Goal: Task Accomplishment & Management: Manage account settings

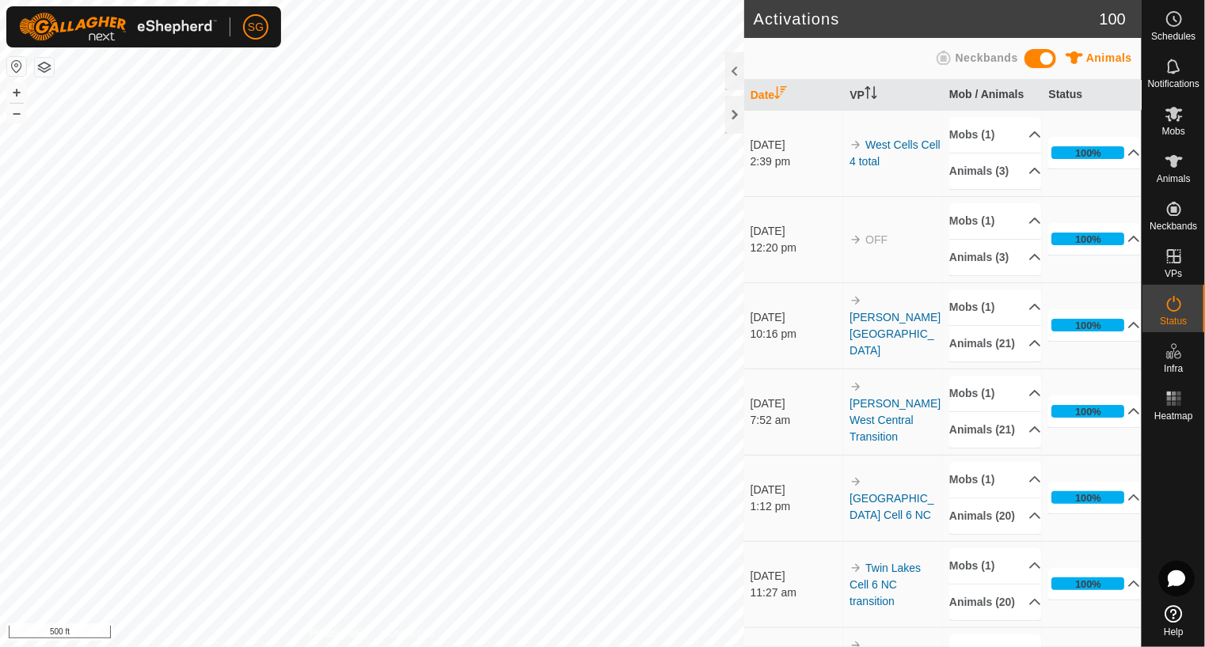
click at [177, 0] on html "SG Schedules Notifications Mobs Animals Neckbands VPs Status Infra Heatmap Help…" at bounding box center [602, 323] width 1205 height 647
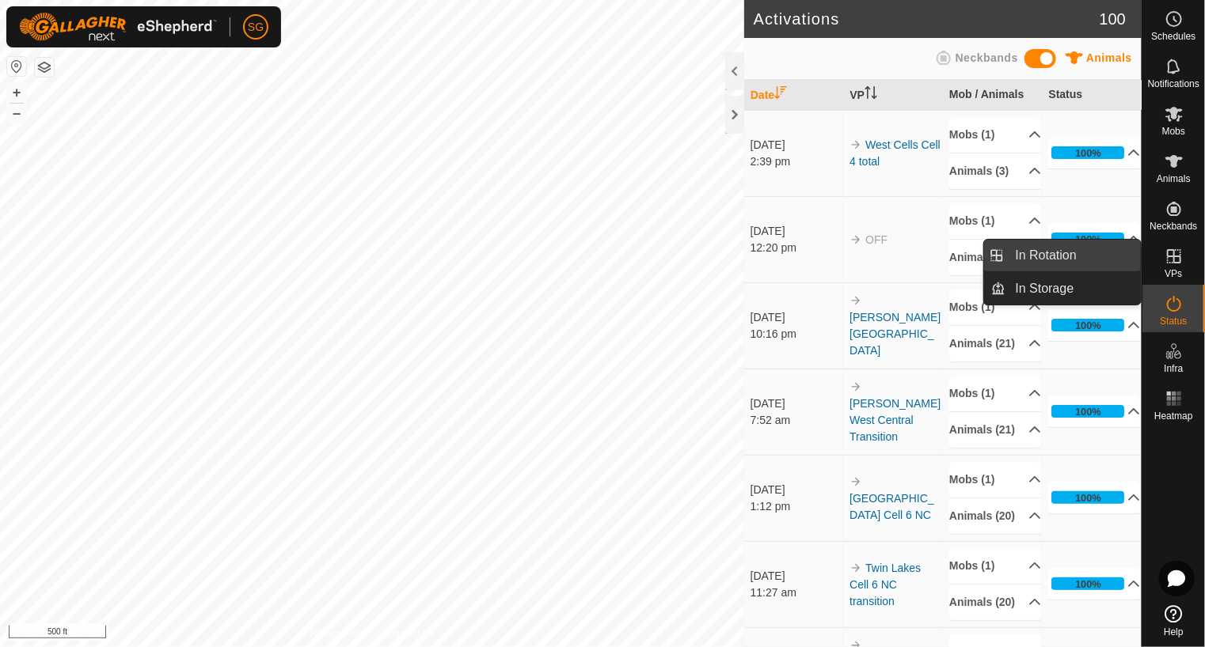
drag, startPoint x: 1139, startPoint y: 261, endPoint x: 1077, endPoint y: 259, distance: 61.8
click at [1077, 259] on link "In Rotation" at bounding box center [1073, 256] width 135 height 32
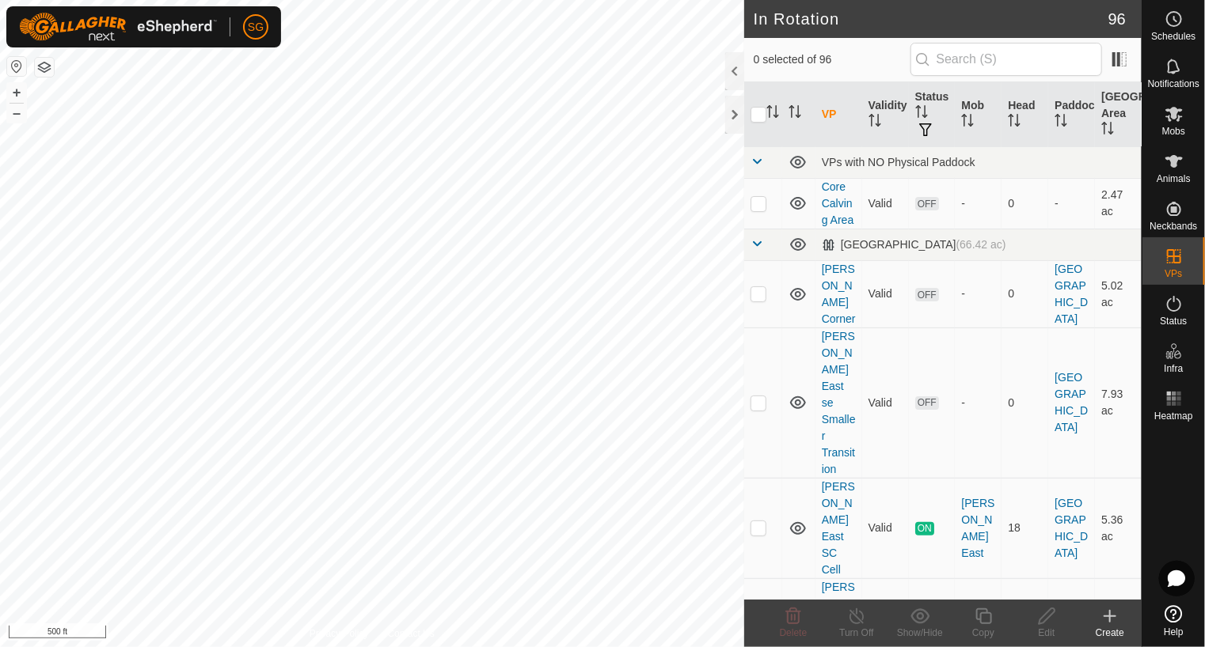
click at [1110, 617] on icon at bounding box center [1109, 617] width 11 height 0
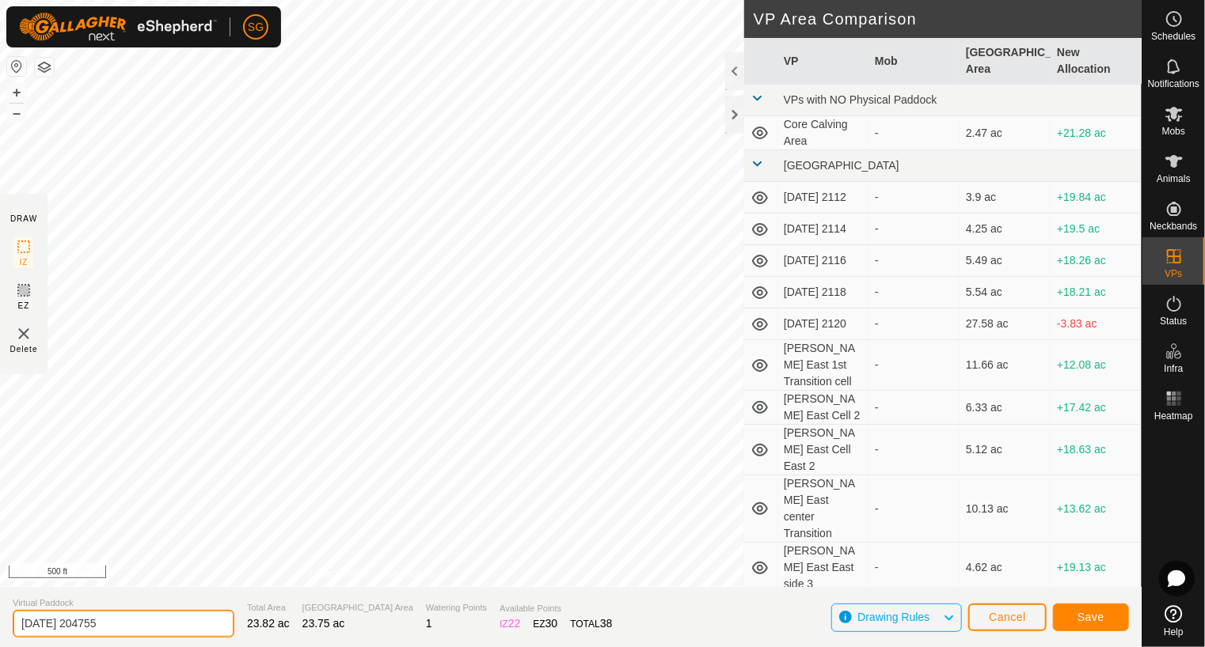
click at [155, 628] on input "2025-08-13 204755" at bounding box center [124, 624] width 222 height 28
type input "2"
type input "Twin Lakes Cell 5 West Transition"
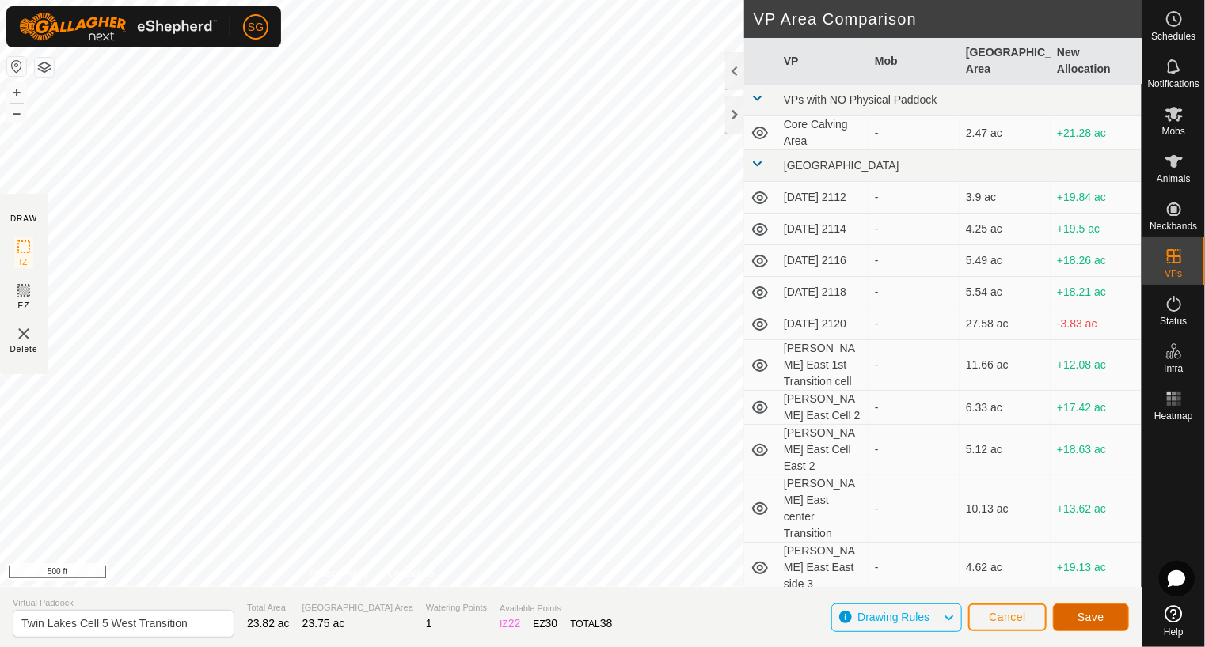
click at [1088, 618] on span "Save" at bounding box center [1090, 617] width 27 height 13
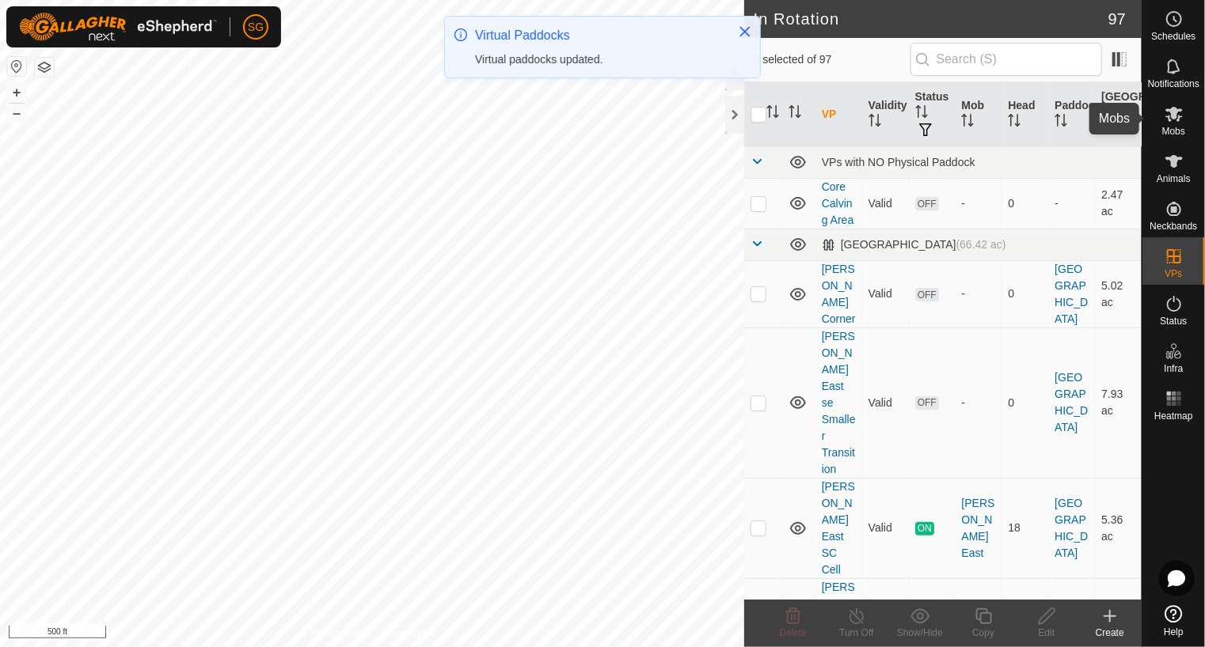
click at [1178, 112] on icon at bounding box center [1173, 113] width 19 height 19
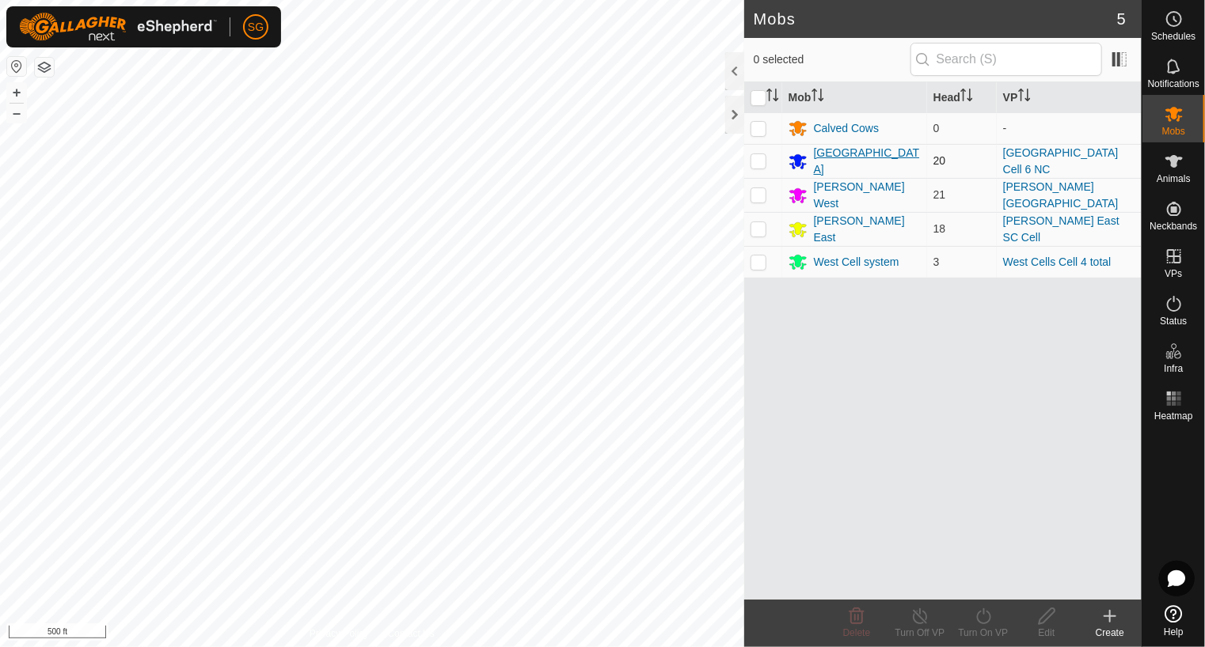
click at [848, 157] on div "[GEOGRAPHIC_DATA]" at bounding box center [867, 161] width 107 height 33
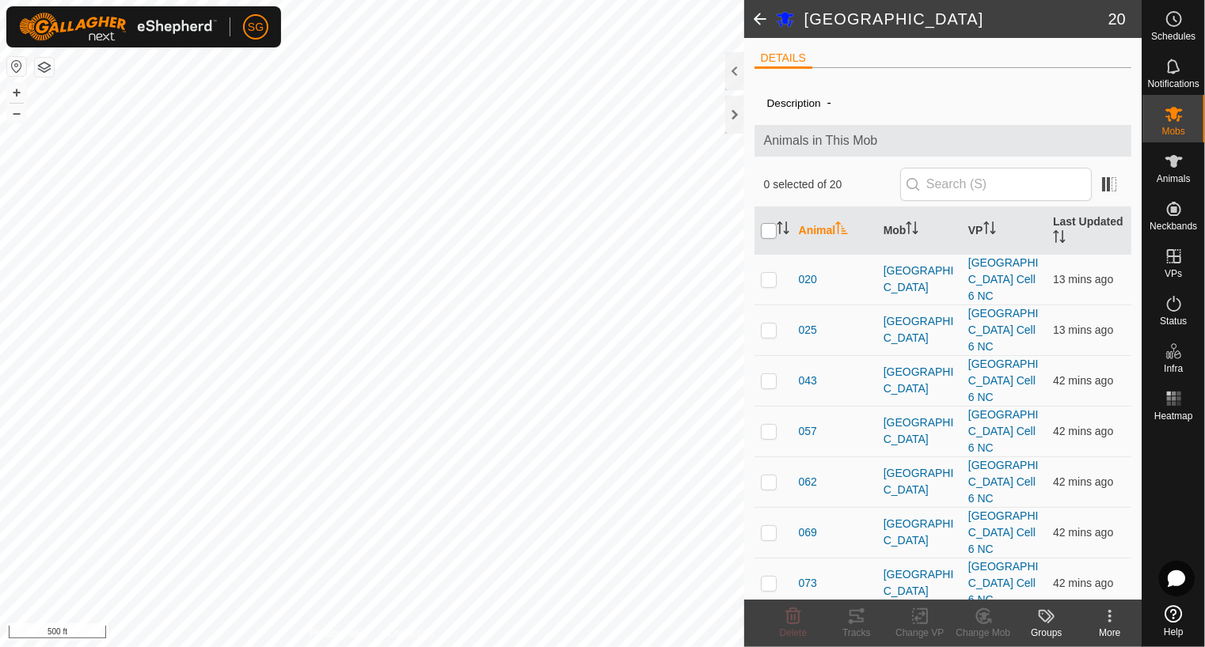
click at [767, 233] on input "checkbox" at bounding box center [769, 231] width 16 height 16
checkbox input "true"
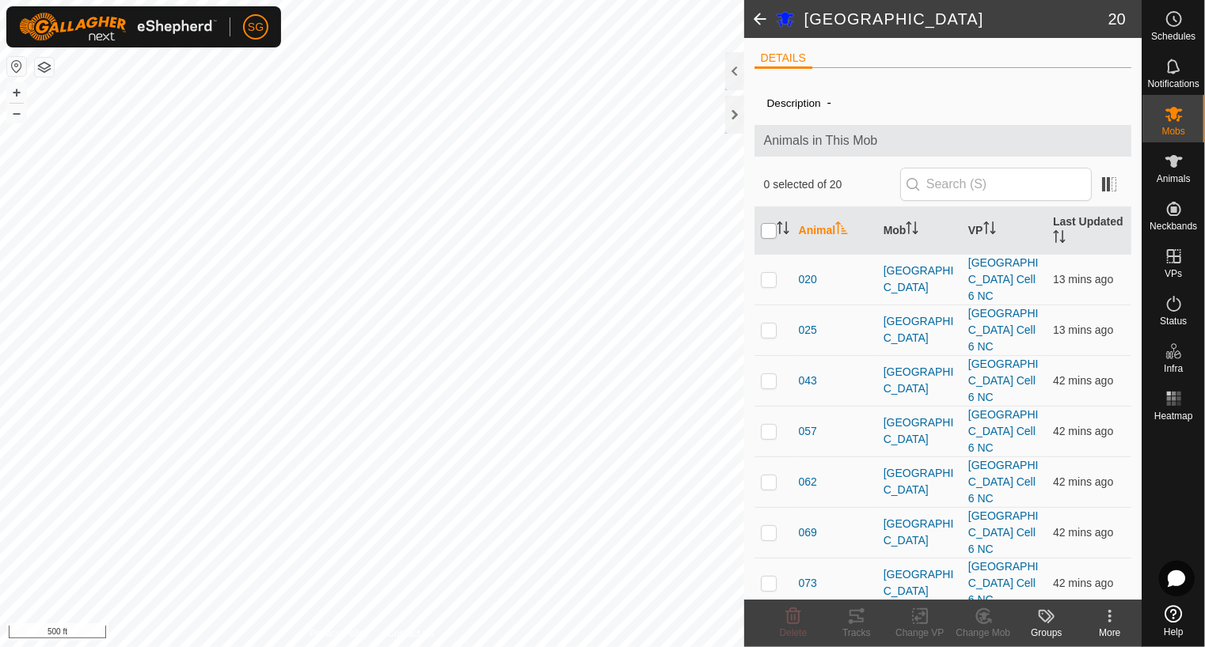
checkbox input "true"
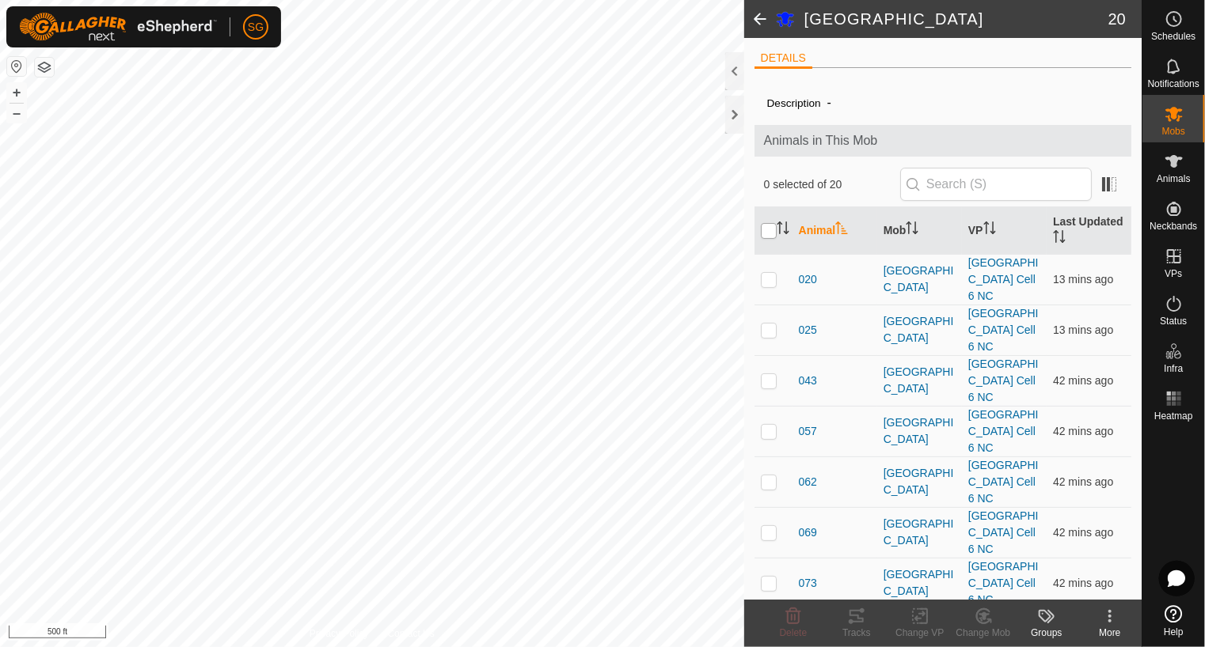
checkbox input "true"
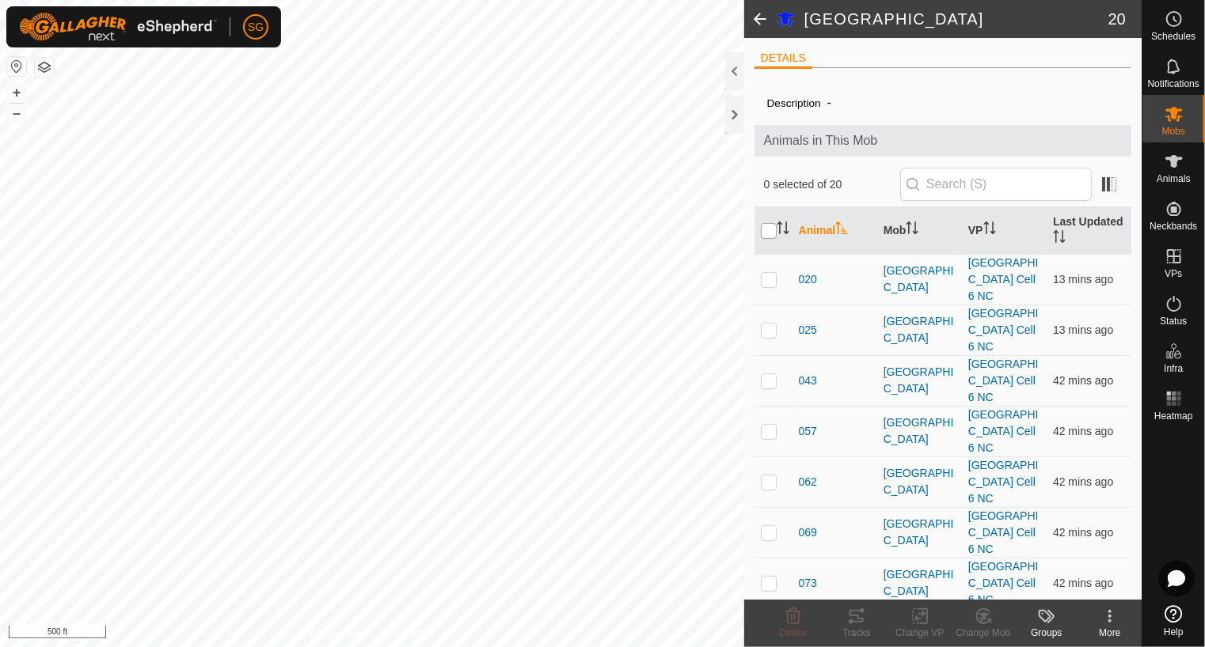
checkbox input "true"
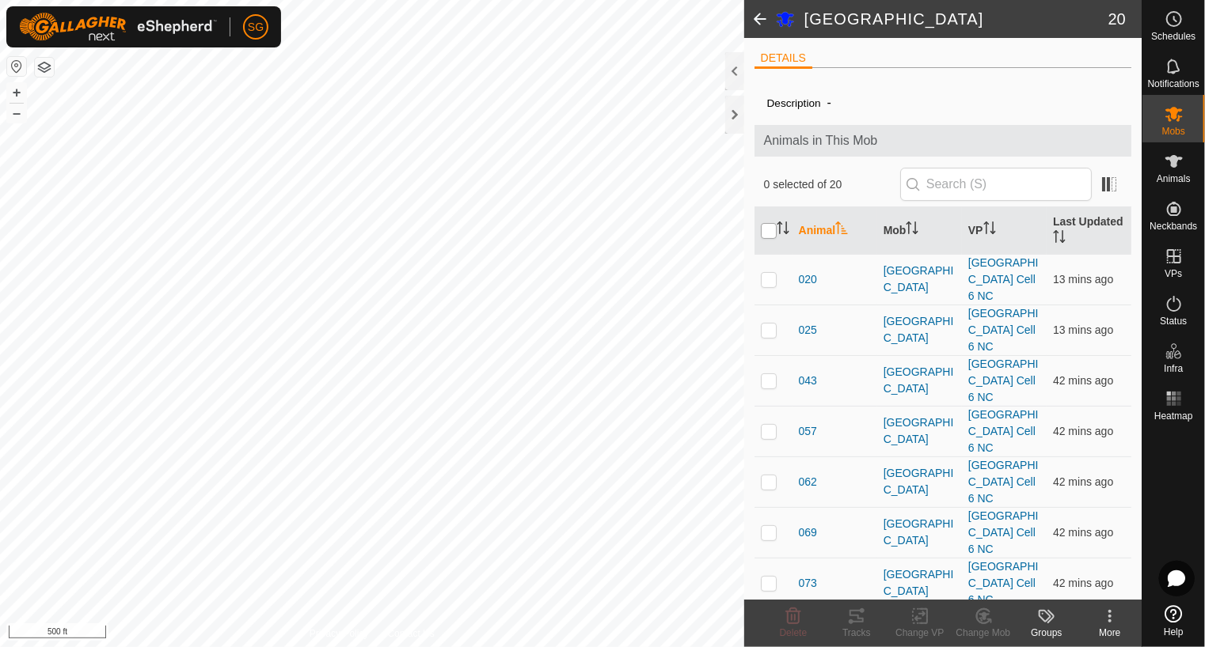
checkbox input "true"
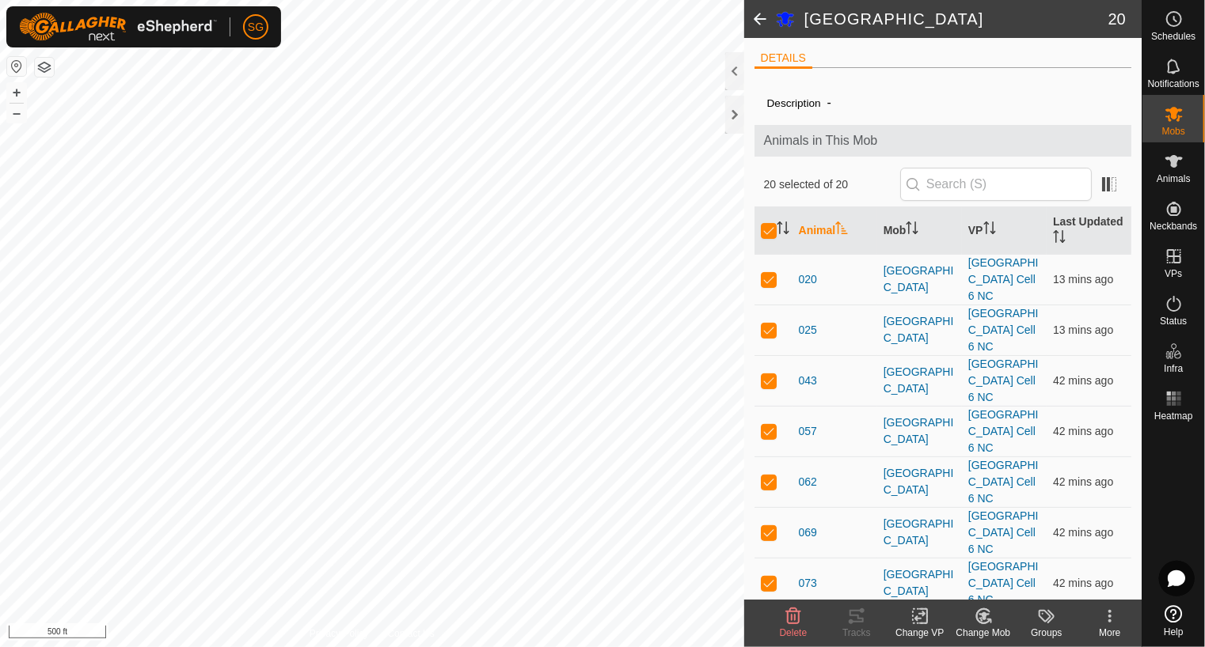
click at [919, 619] on icon at bounding box center [919, 617] width 11 height 10
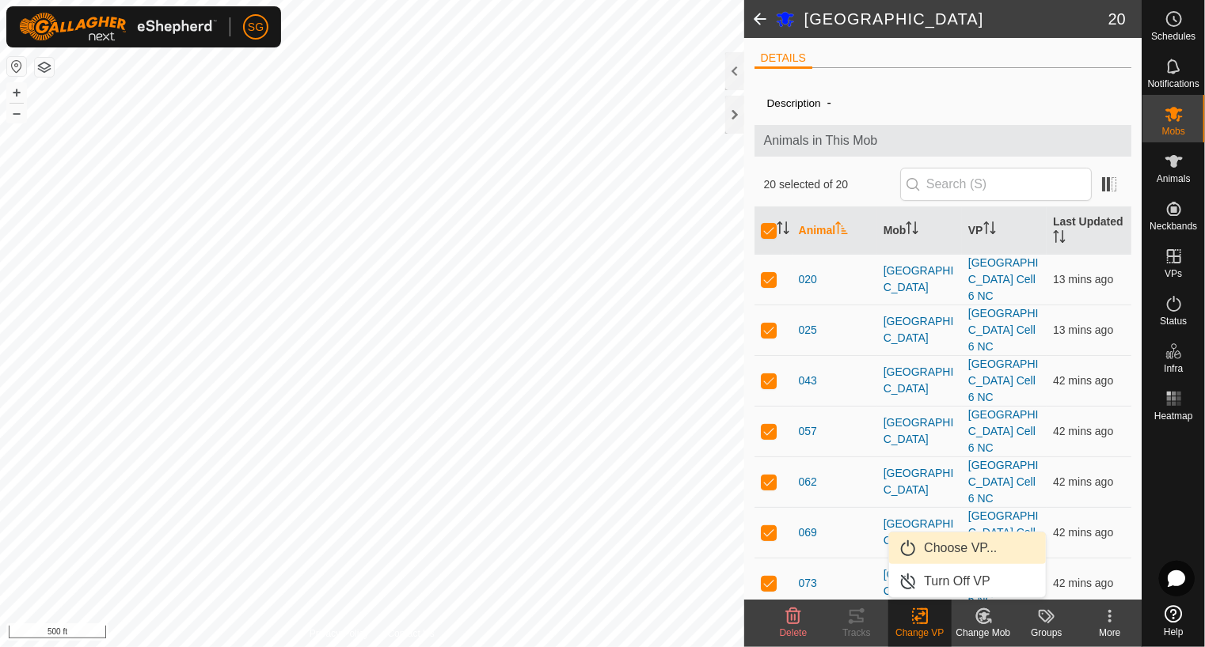
click at [943, 542] on link "Choose VP..." at bounding box center [967, 549] width 157 height 32
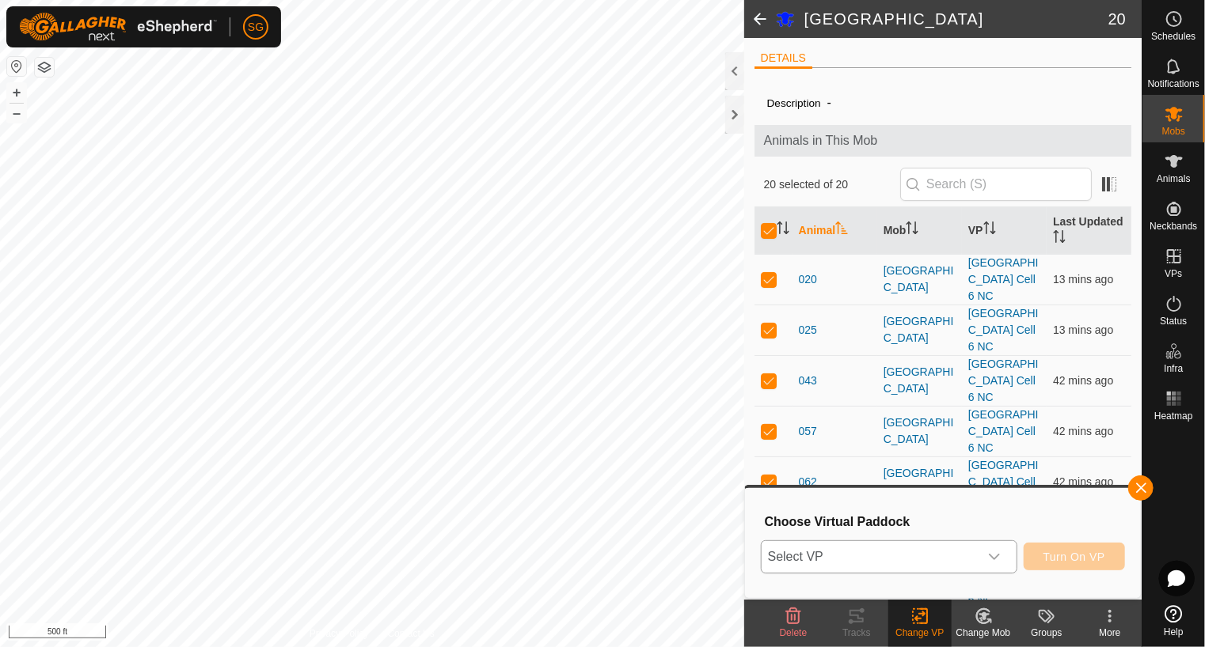
click at [889, 551] on span "Select VP" at bounding box center [869, 557] width 217 height 32
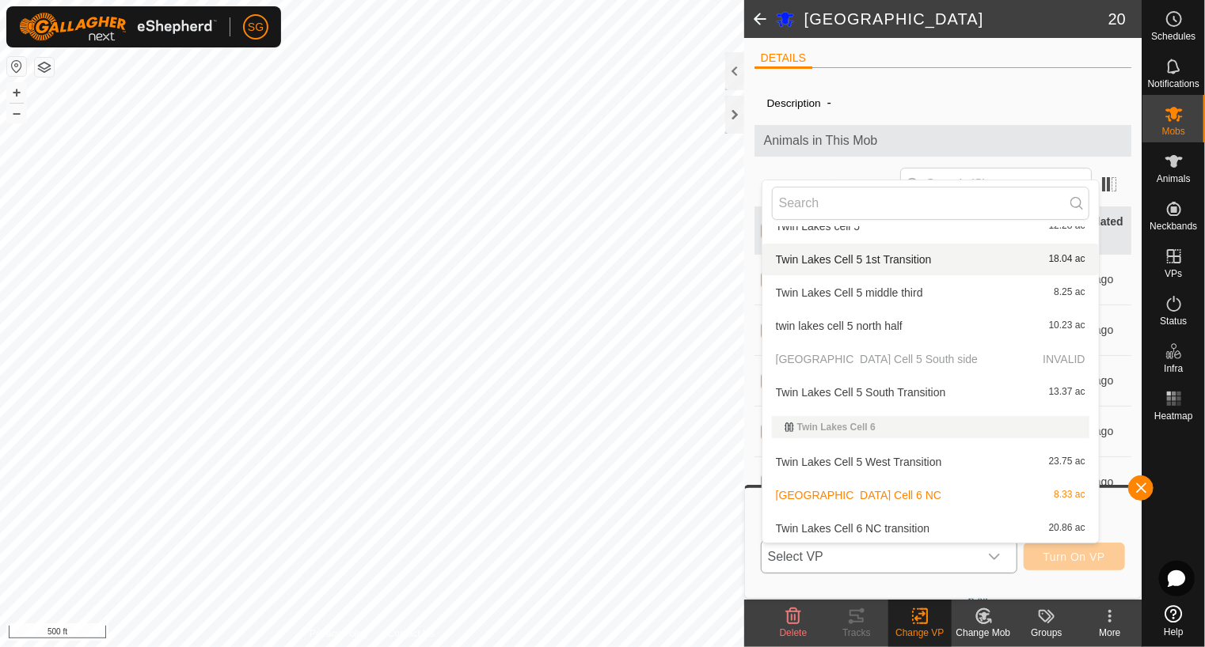
scroll to position [3403, 0]
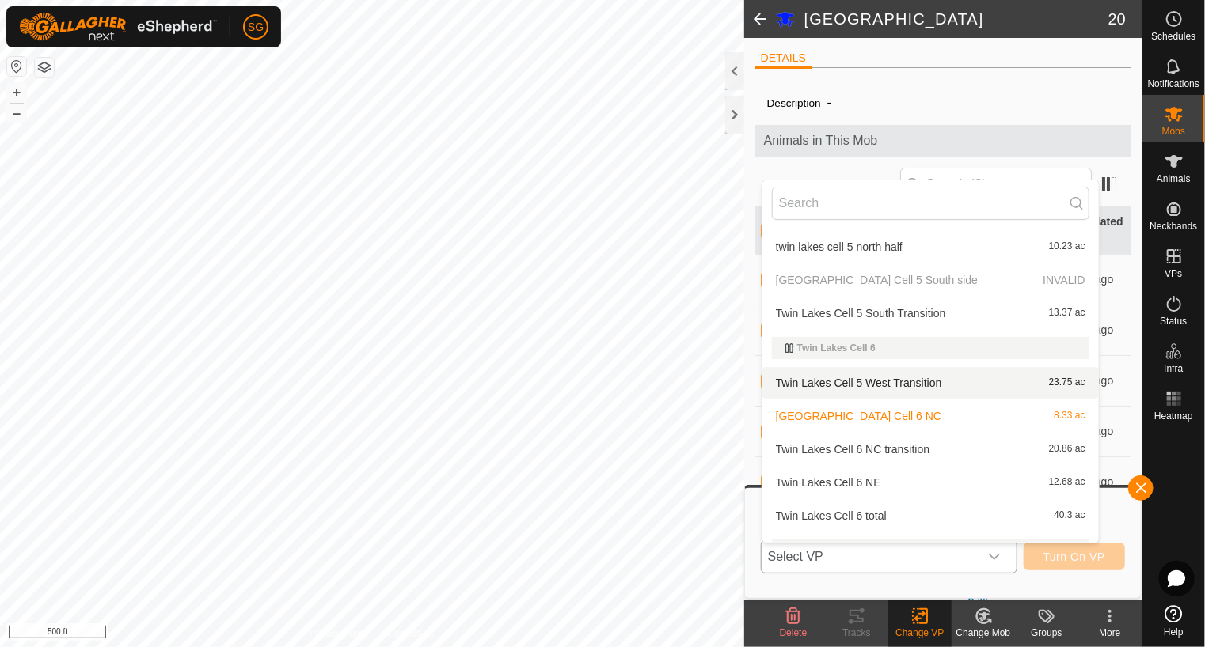
click at [896, 382] on li "Twin Lakes Cell 5 West Transition 23.75 ac" at bounding box center [930, 383] width 336 height 32
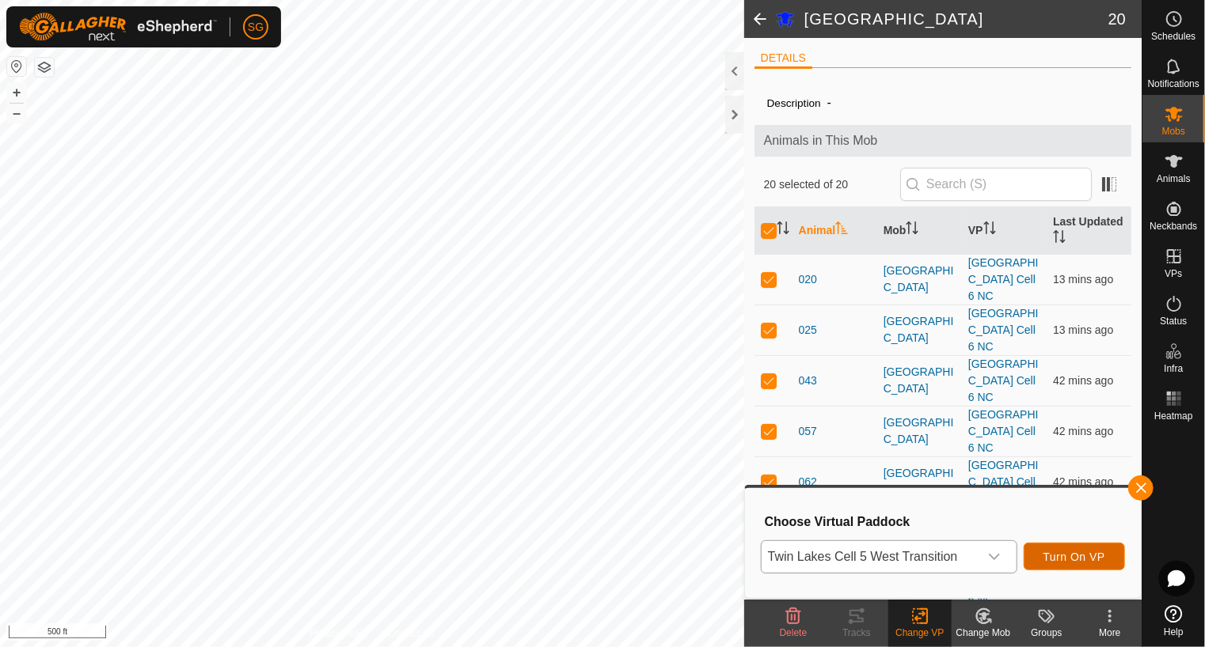
click at [1076, 555] on span "Turn On VP" at bounding box center [1074, 557] width 62 height 13
